Goal: Task Accomplishment & Management: Use online tool/utility

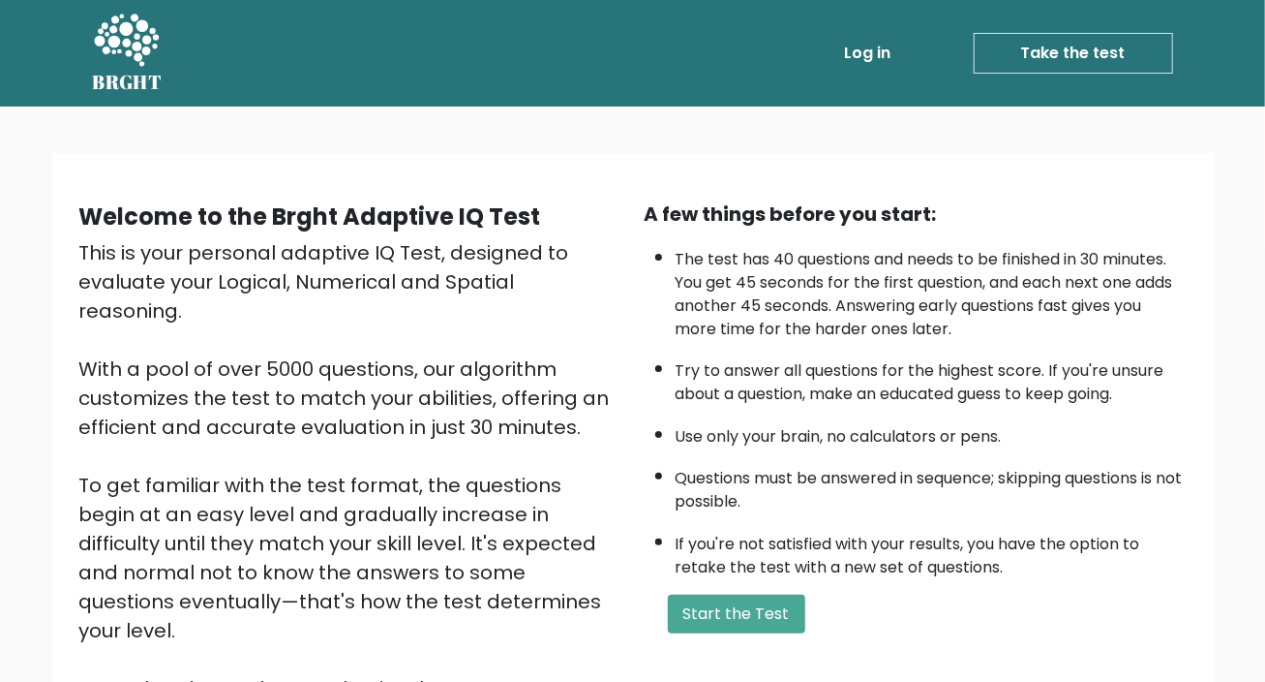
click at [898, 57] on link "Log in" at bounding box center [868, 53] width 62 height 39
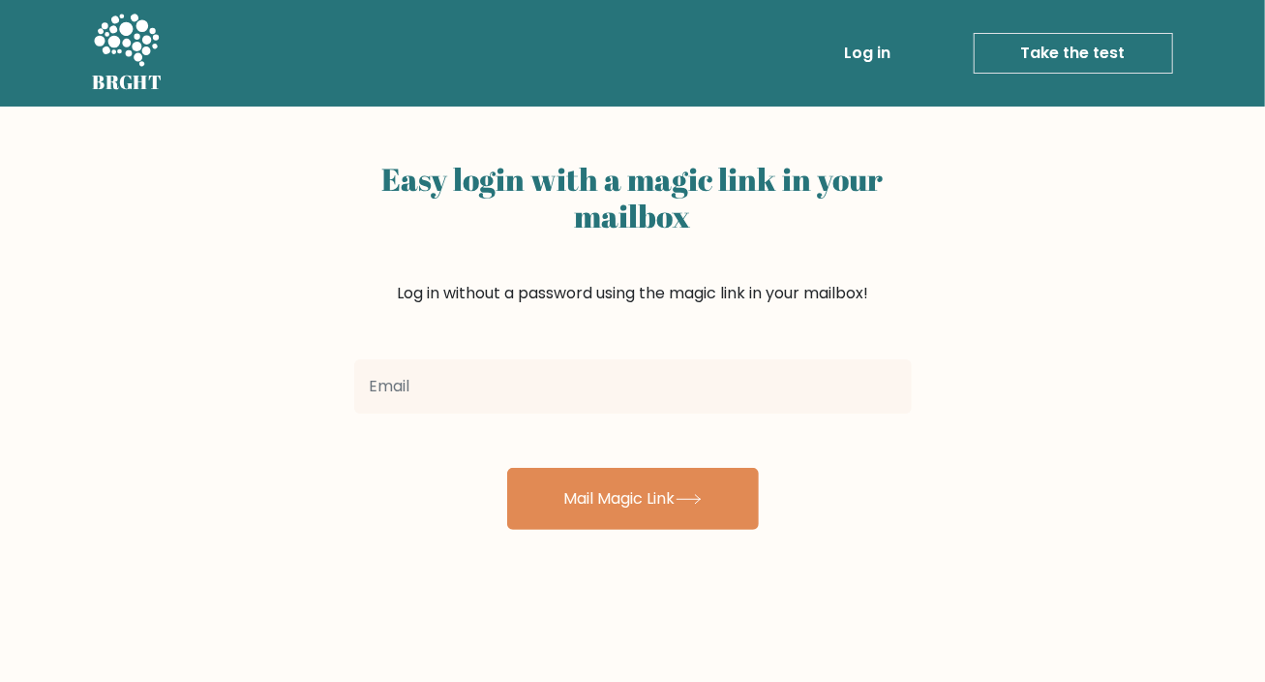
click at [593, 401] on input "email" at bounding box center [633, 386] width 558 height 54
type input "kimberbagao01@gmail.com"
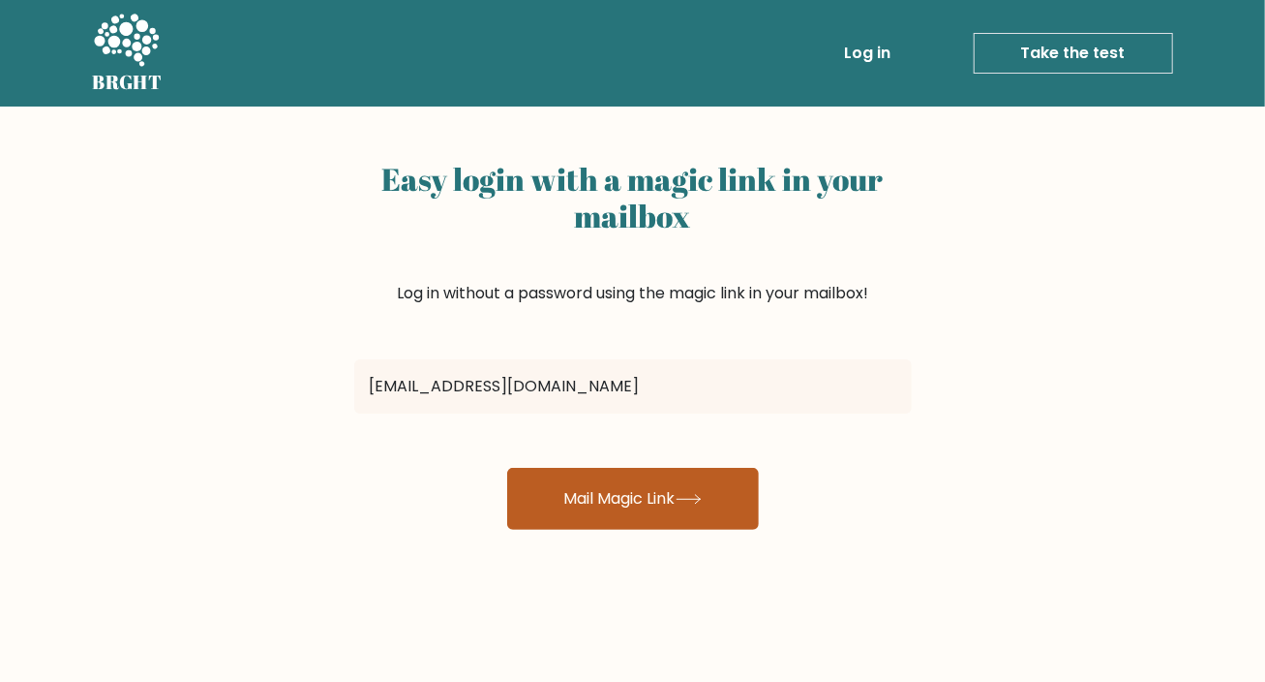
click at [654, 480] on button "Mail Magic Link" at bounding box center [633, 499] width 252 height 62
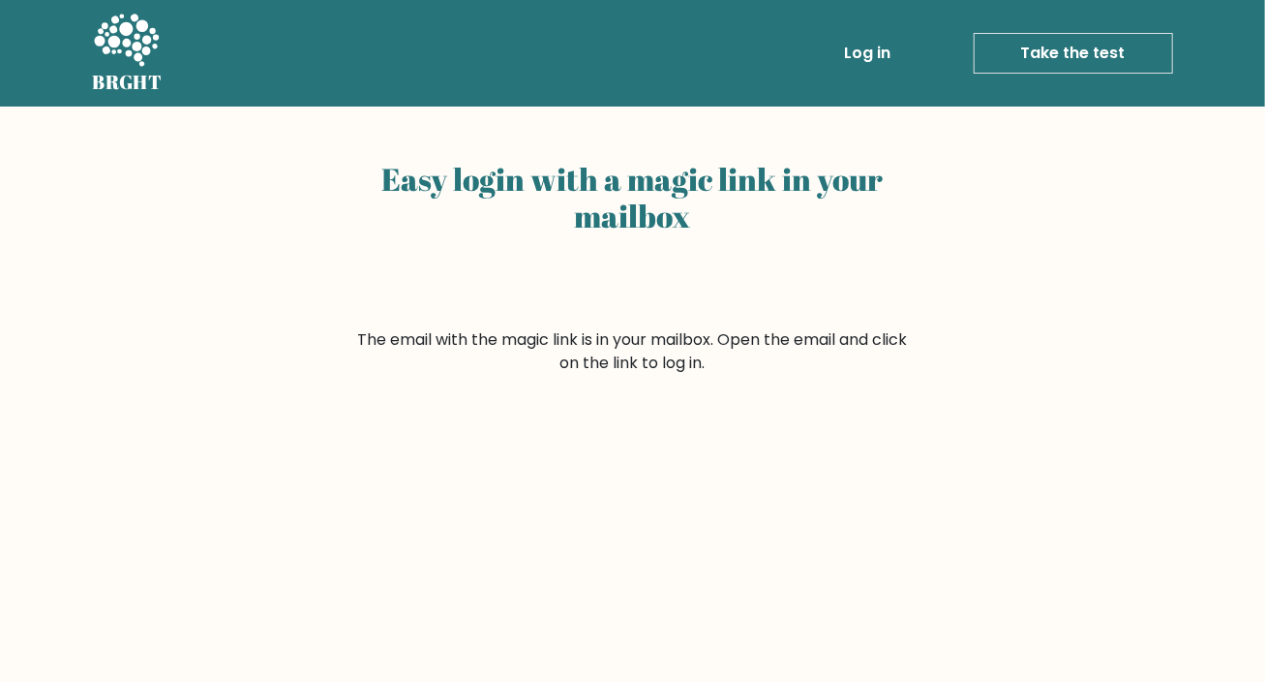
click at [1025, 55] on link "Take the test" at bounding box center [1073, 53] width 199 height 41
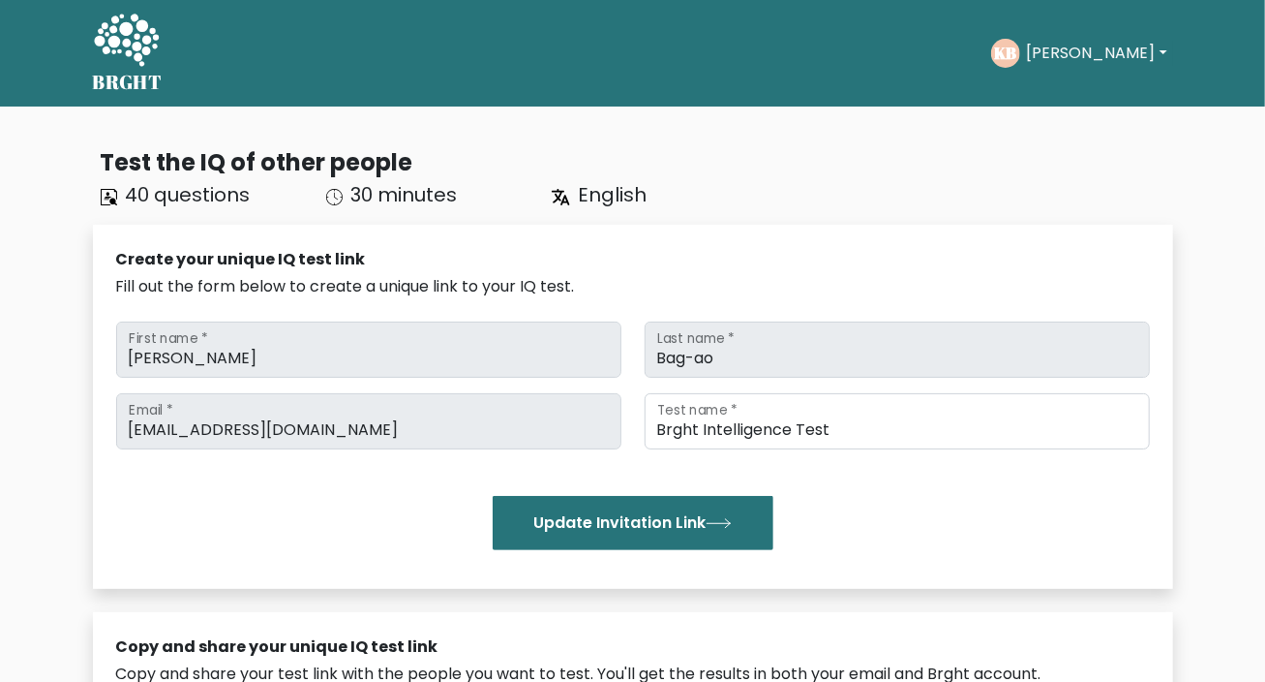
click at [1095, 47] on button "Kimber Jhon" at bounding box center [1096, 53] width 152 height 25
click at [1080, 92] on link "Dashboard" at bounding box center [1068, 93] width 153 height 31
click at [1061, 62] on button "[PERSON_NAME]" at bounding box center [1096, 53] width 152 height 25
click at [1061, 87] on link "Dashboard" at bounding box center [1068, 93] width 153 height 31
click at [1074, 58] on button "[PERSON_NAME]" at bounding box center [1096, 53] width 152 height 25
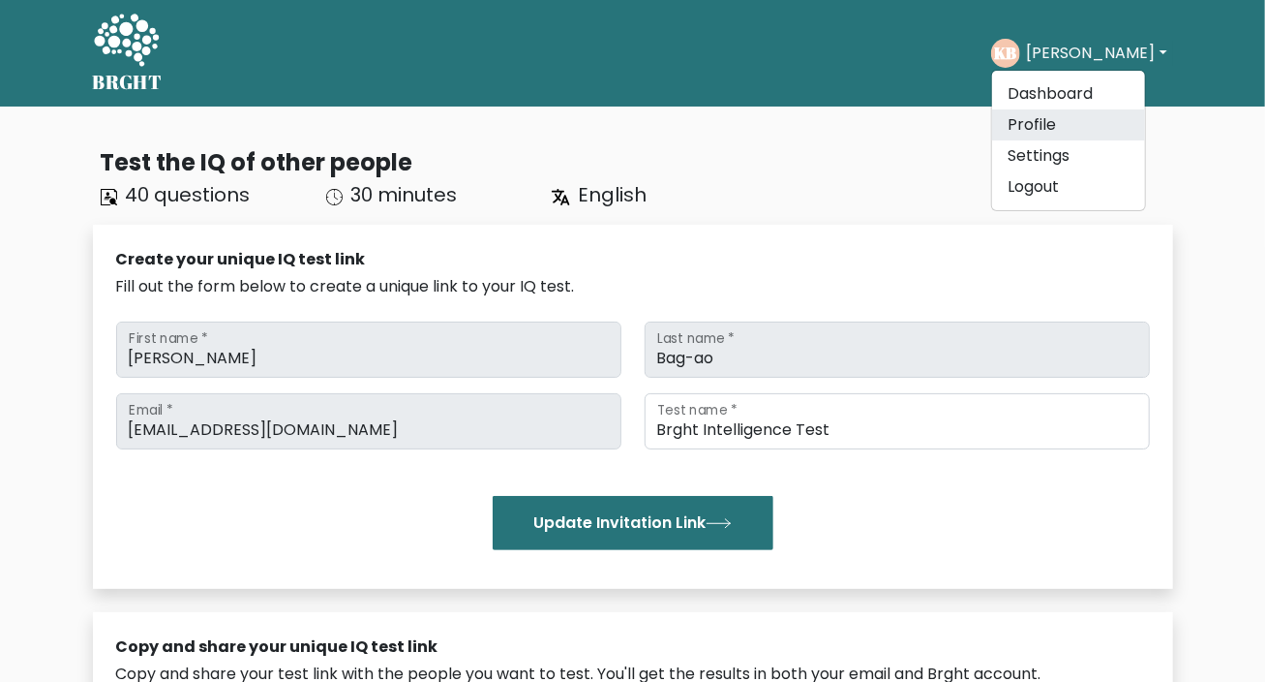
click at [1071, 114] on link "Profile" at bounding box center [1068, 124] width 153 height 31
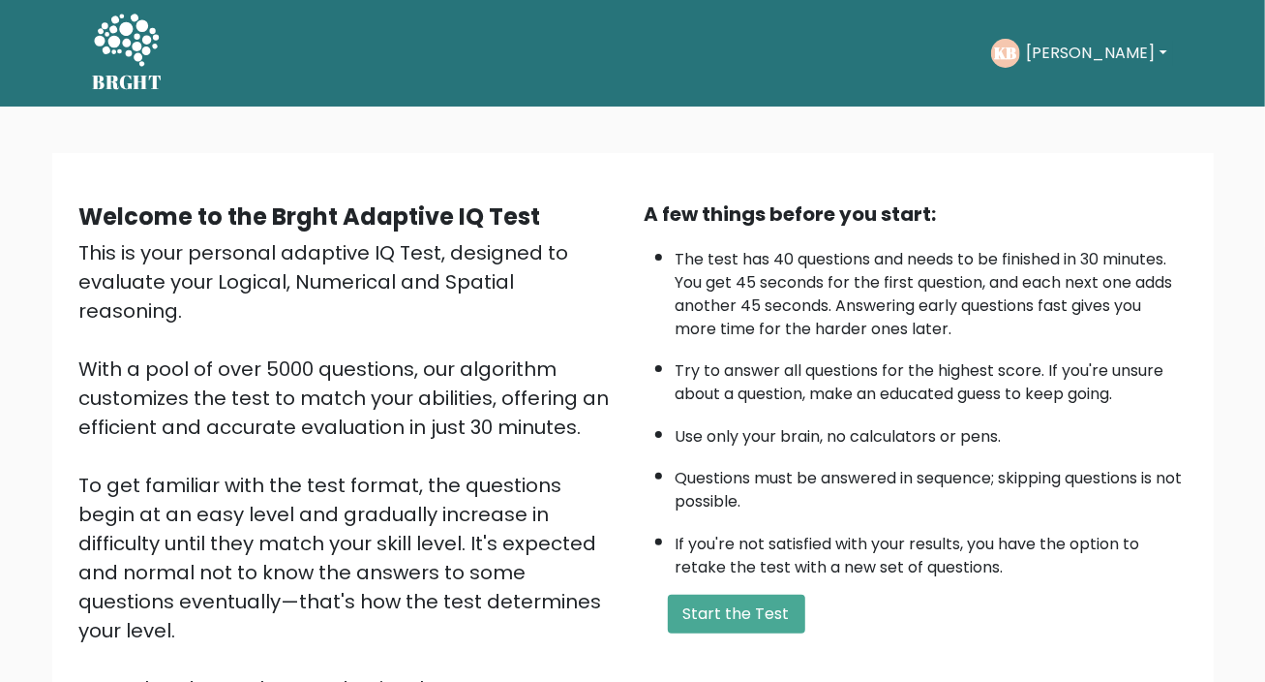
scroll to position [204, 0]
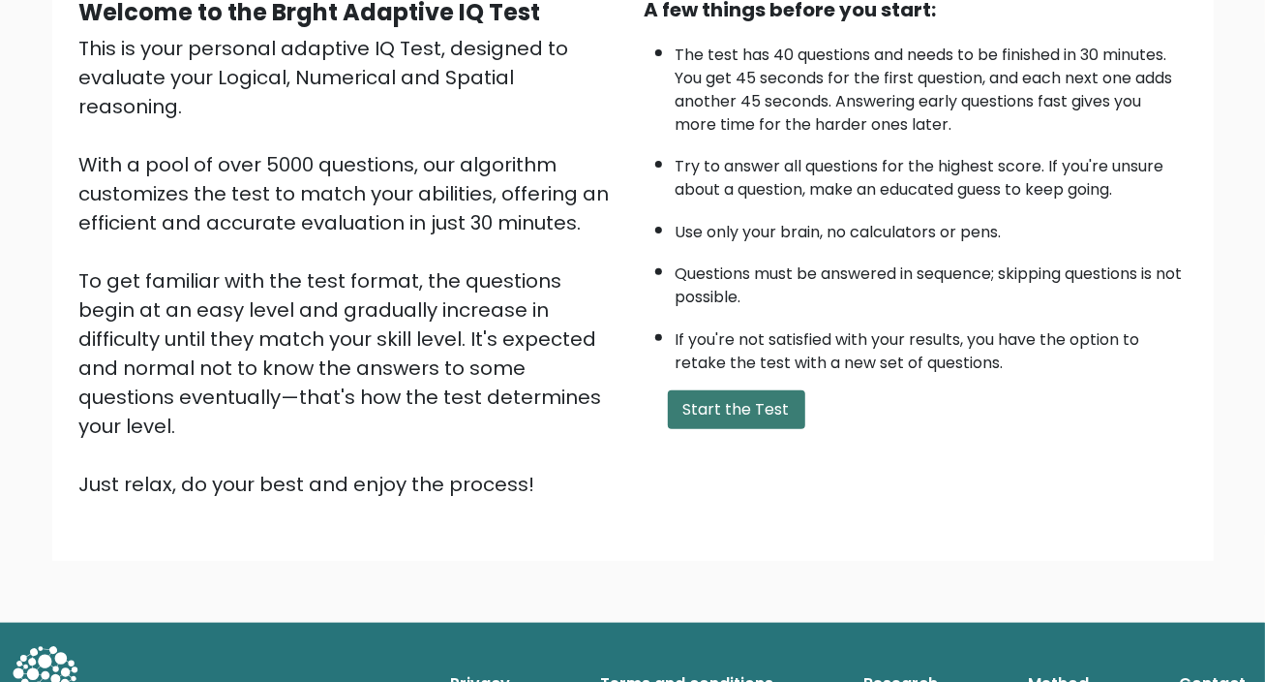
click at [730, 408] on button "Start the Test" at bounding box center [736, 409] width 137 height 39
